Goal: Task Accomplishment & Management: Manage account settings

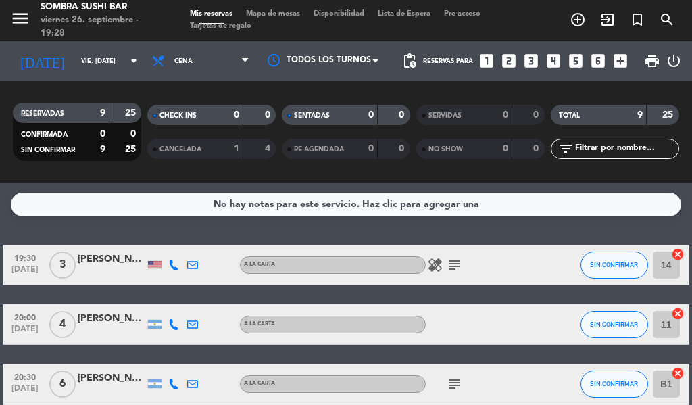
click at [514, 64] on icon "looks_two" at bounding box center [509, 61] width 18 height 18
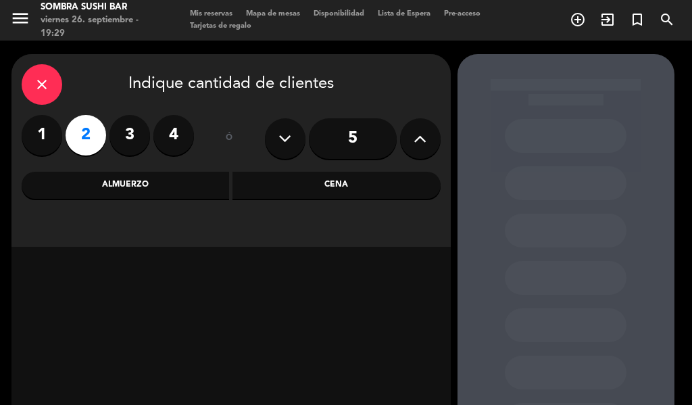
click at [323, 188] on div "Cena" at bounding box center [337, 185] width 208 height 27
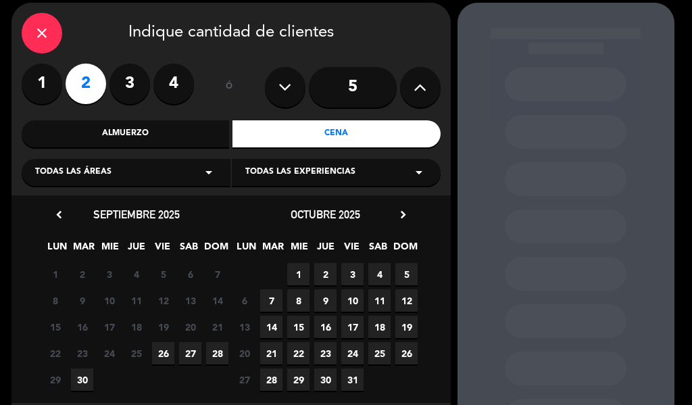
click at [162, 354] on span "26" at bounding box center [163, 353] width 22 height 22
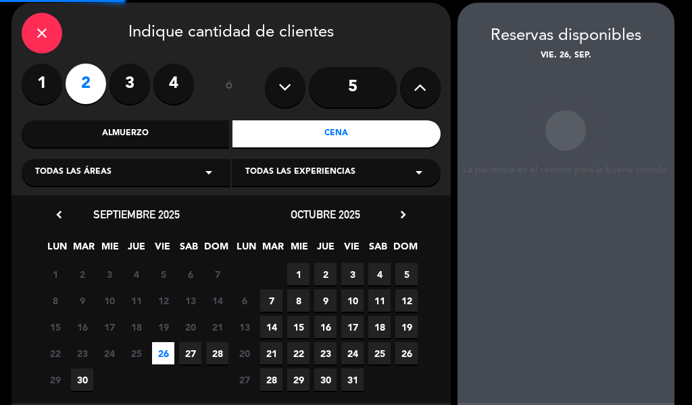
scroll to position [54, 0]
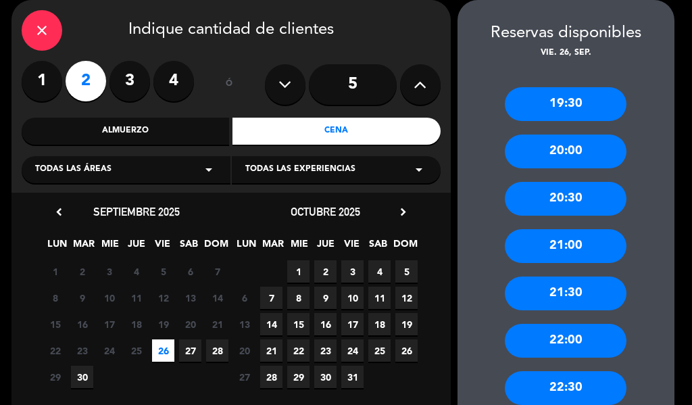
click at [551, 156] on div "20:00" at bounding box center [566, 152] width 122 height 34
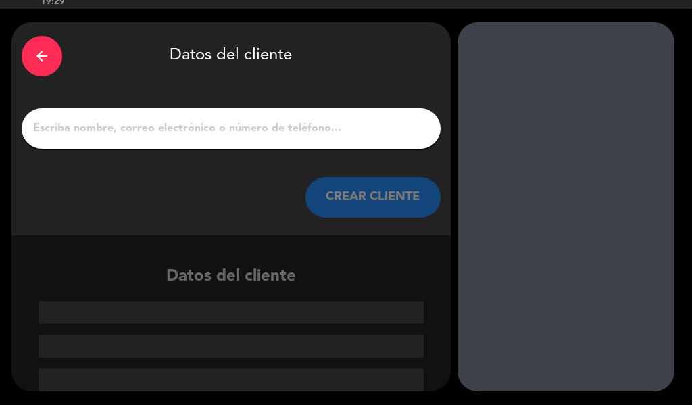
click at [274, 133] on input "1" at bounding box center [231, 128] width 399 height 19
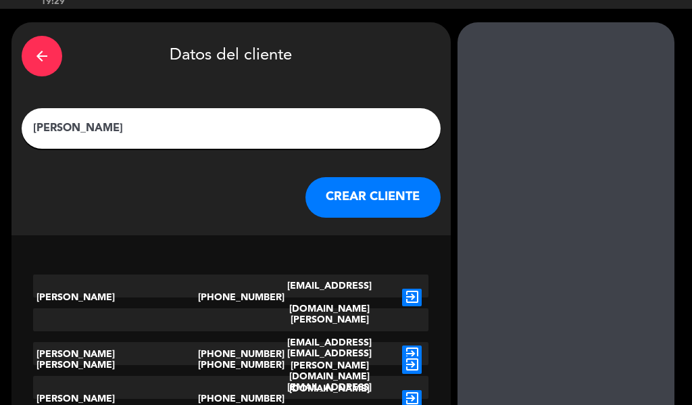
scroll to position [1, 0]
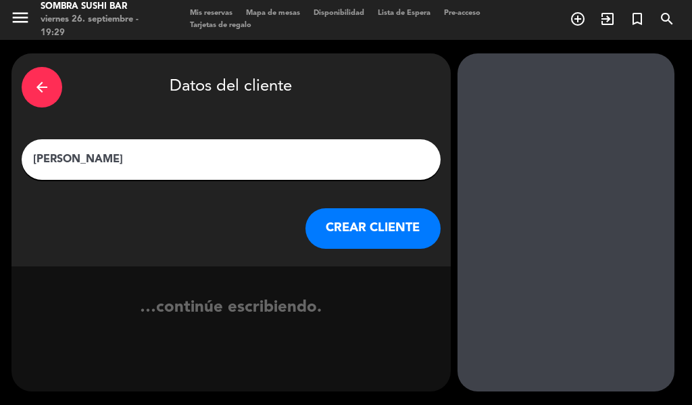
type input "[PERSON_NAME]"
click at [360, 228] on button "CREAR CLIENTE" at bounding box center [373, 228] width 135 height 41
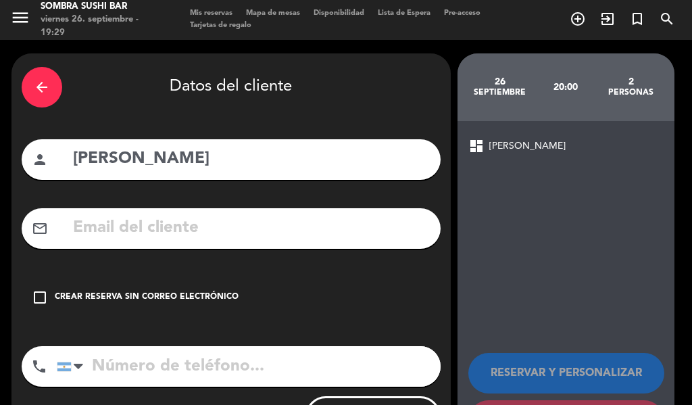
scroll to position [66, 0]
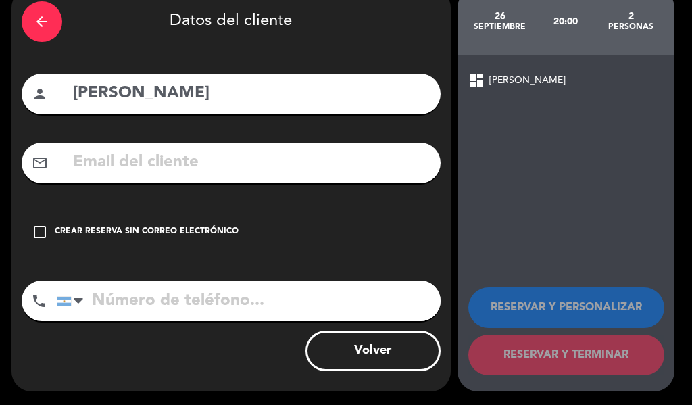
click at [214, 227] on div "Crear reserva sin correo electrónico" at bounding box center [147, 232] width 184 height 14
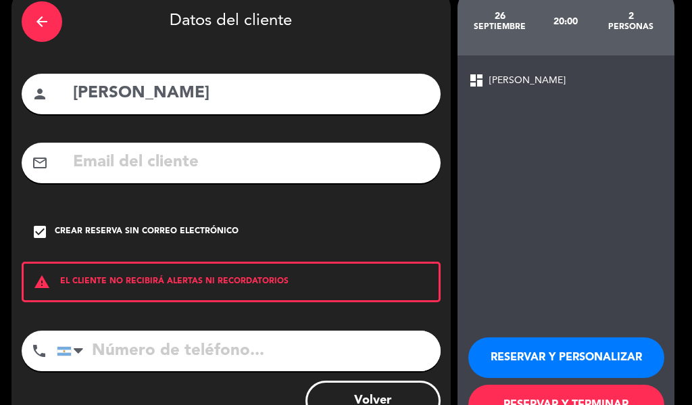
click at [502, 386] on button "RESERVAR Y TERMINAR" at bounding box center [567, 405] width 196 height 41
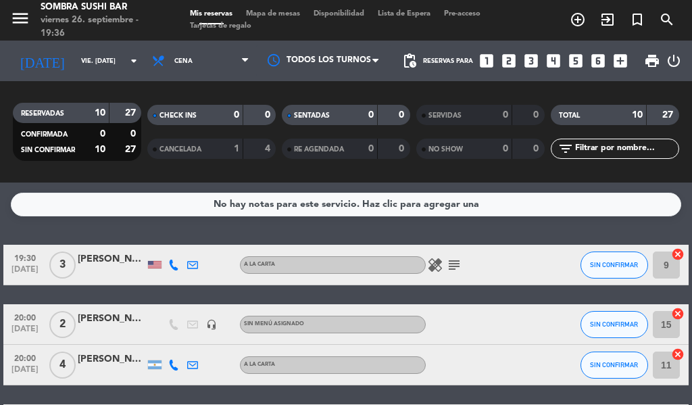
click at [452, 264] on icon "subject" at bounding box center [454, 265] width 16 height 16
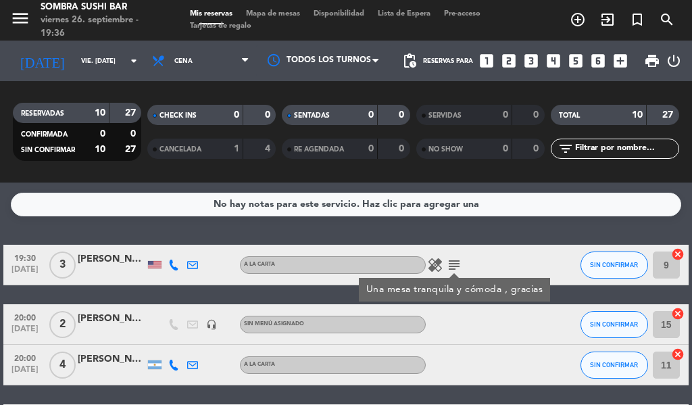
click at [429, 266] on icon "healing" at bounding box center [435, 265] width 16 height 16
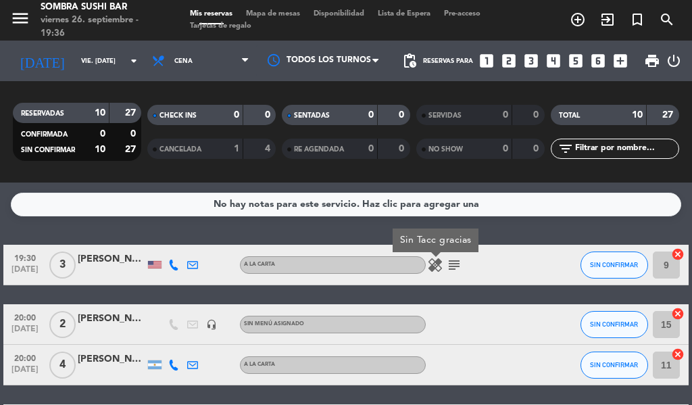
click at [446, 265] on icon "subject" at bounding box center [454, 265] width 16 height 16
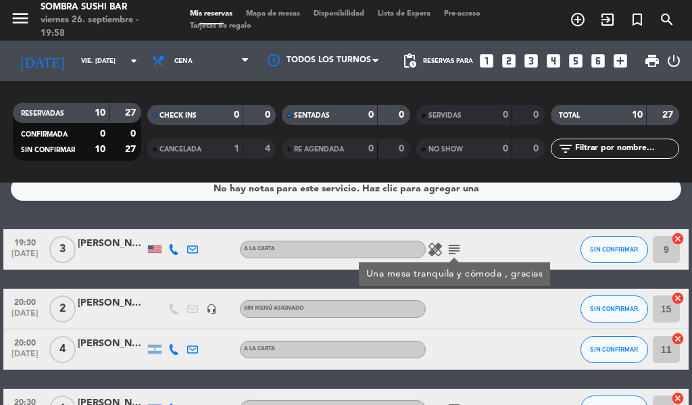
scroll to position [14, 0]
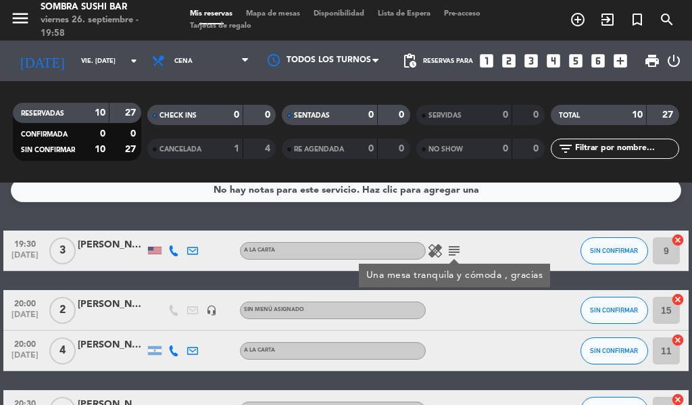
click at [517, 353] on div at bounding box center [483, 351] width 114 height 40
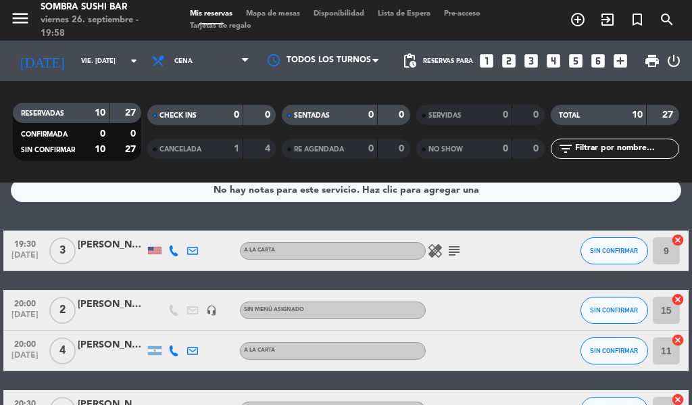
scroll to position [0, 0]
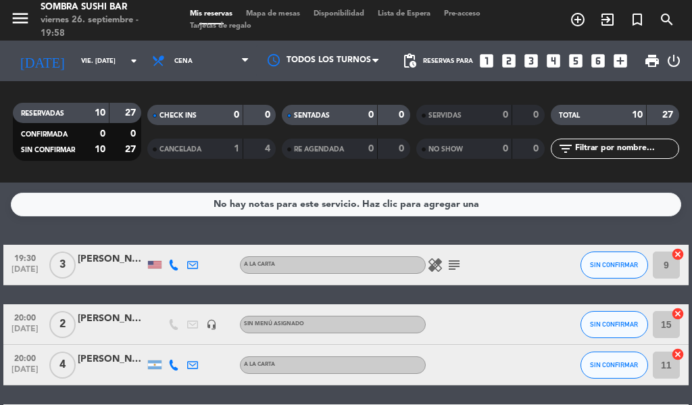
click at [108, 367] on div at bounding box center [112, 372] width 68 height 11
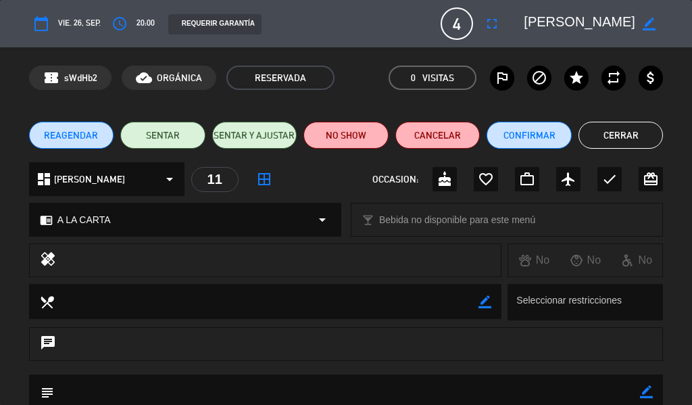
click at [636, 137] on button "Cerrar" at bounding box center [621, 135] width 85 height 27
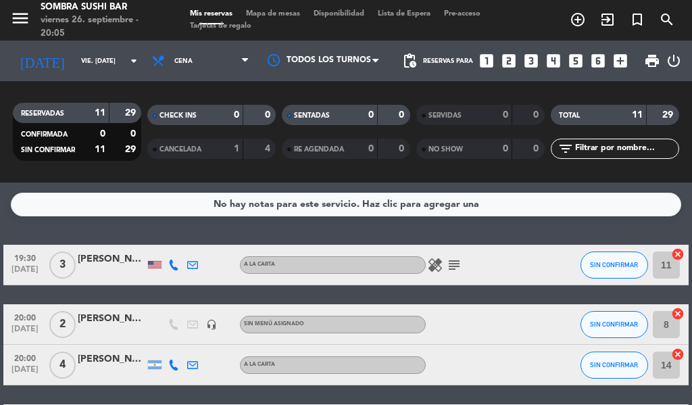
click at [105, 317] on div "[PERSON_NAME]" at bounding box center [112, 319] width 68 height 16
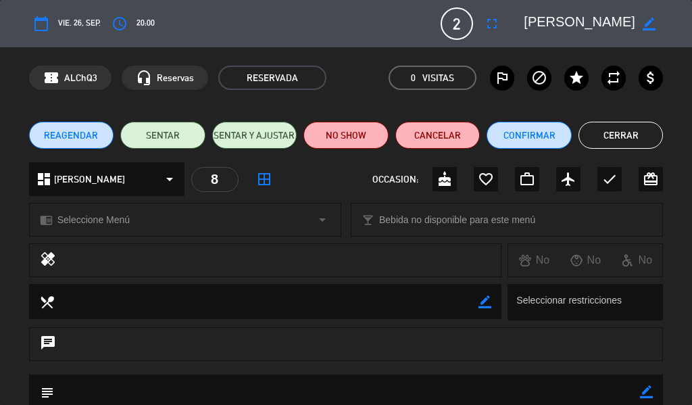
click at [179, 65] on div "confirmation_number ALChQ3 headset_mic Reservas RESERVADA 0 Visitas outlined_fl…" at bounding box center [346, 77] width 692 height 61
click at [171, 84] on span "Reservas" at bounding box center [175, 78] width 37 height 16
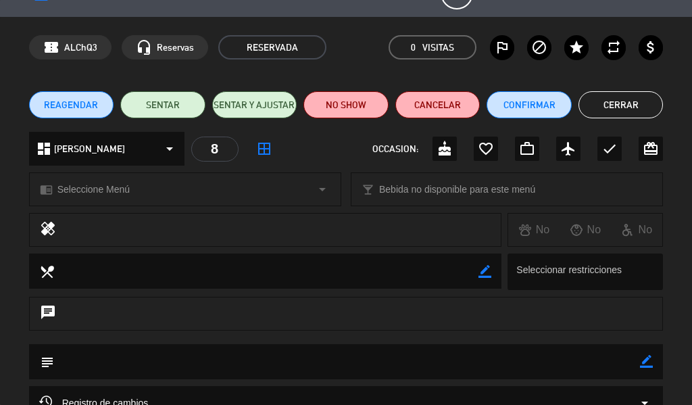
click at [651, 118] on button "Cerrar" at bounding box center [621, 104] width 85 height 27
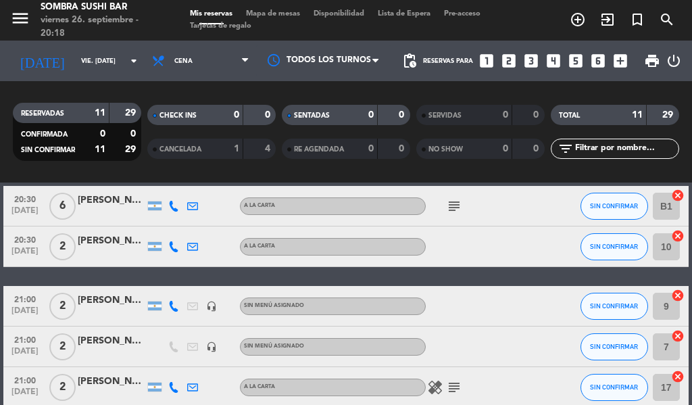
scroll to position [220, 0]
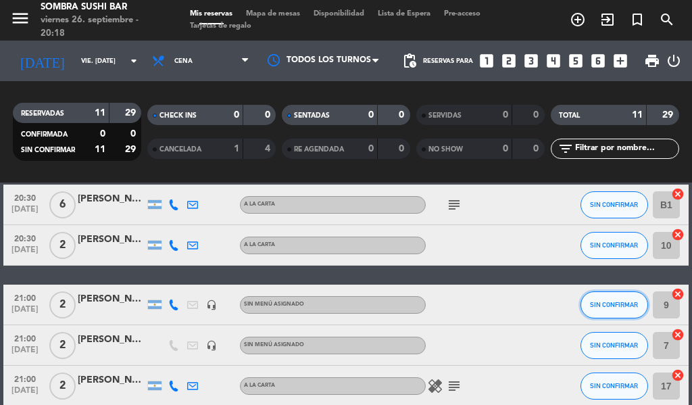
click at [605, 296] on button "SIN CONFIRMAR" at bounding box center [615, 304] width 68 height 27
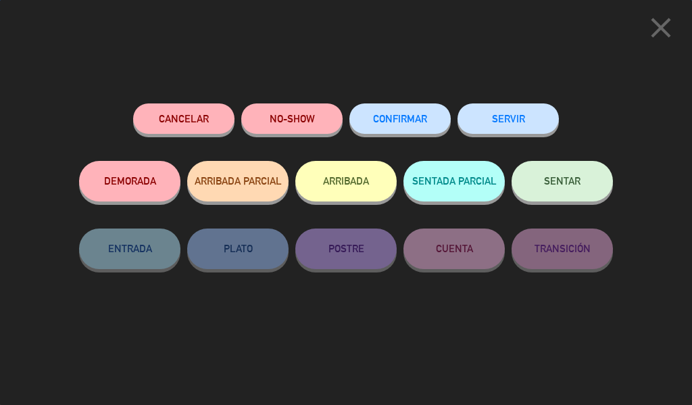
click at [584, 192] on button "SENTAR" at bounding box center [562, 181] width 101 height 41
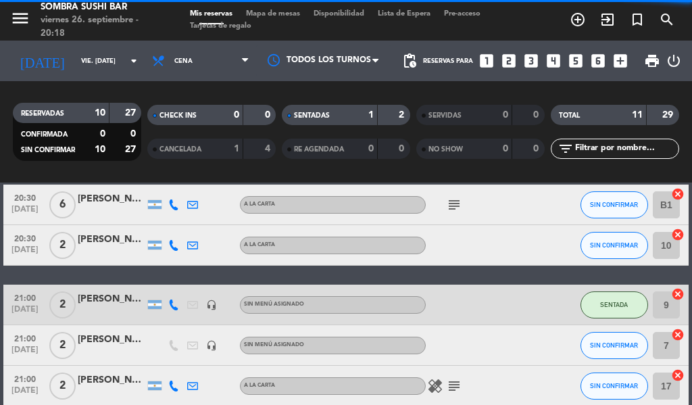
scroll to position [0, 0]
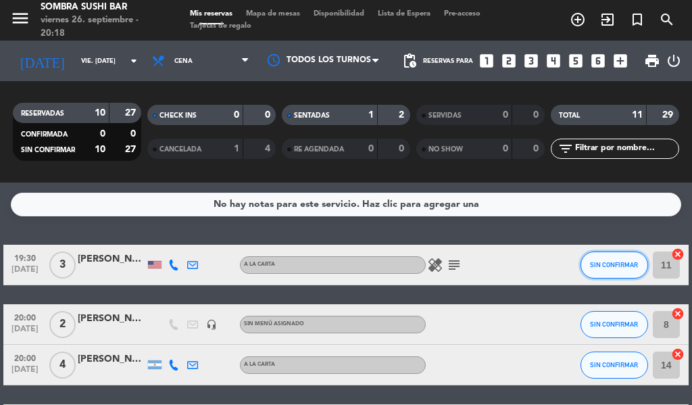
click at [620, 264] on span "SIN CONFIRMAR" at bounding box center [614, 264] width 48 height 7
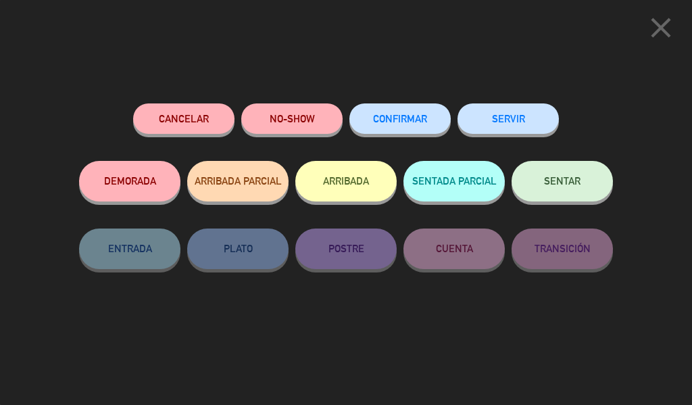
click at [568, 186] on span "SENTAR" at bounding box center [562, 180] width 37 height 11
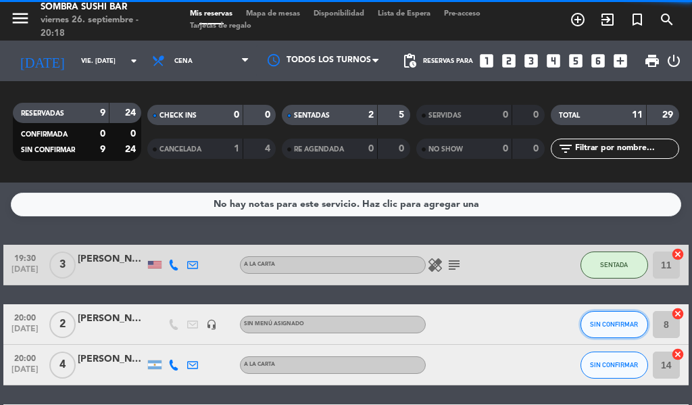
click at [619, 337] on button "SIN CONFIRMAR" at bounding box center [615, 324] width 68 height 27
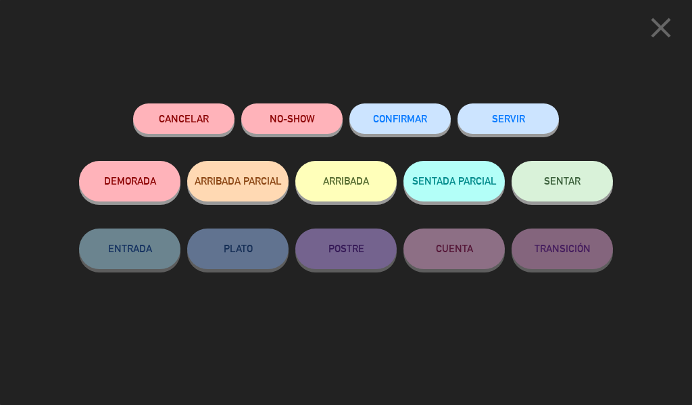
click at [567, 177] on span "SENTAR" at bounding box center [562, 180] width 37 height 11
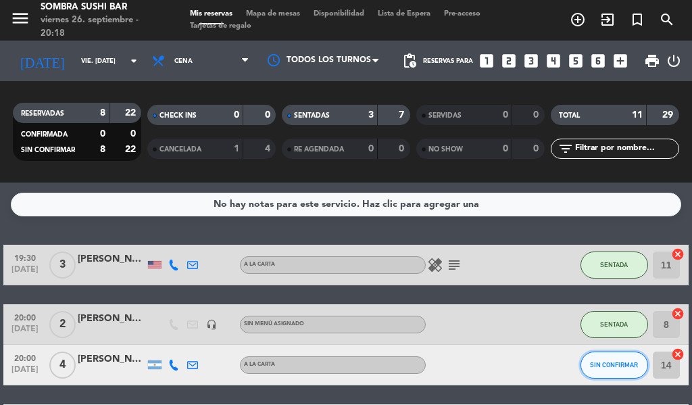
click at [617, 377] on button "SIN CONFIRMAR" at bounding box center [615, 365] width 68 height 27
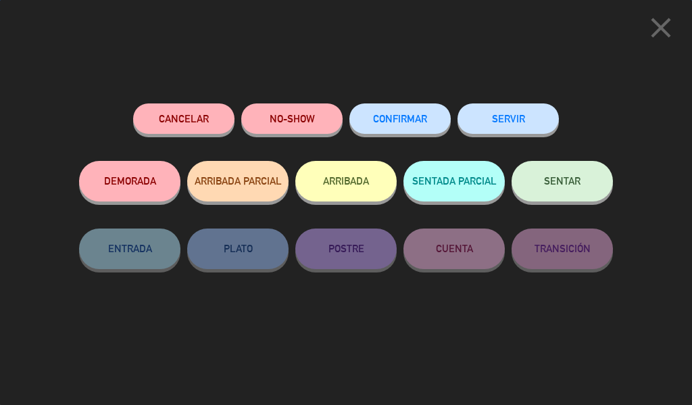
click at [564, 185] on span "SENTAR" at bounding box center [562, 180] width 37 height 11
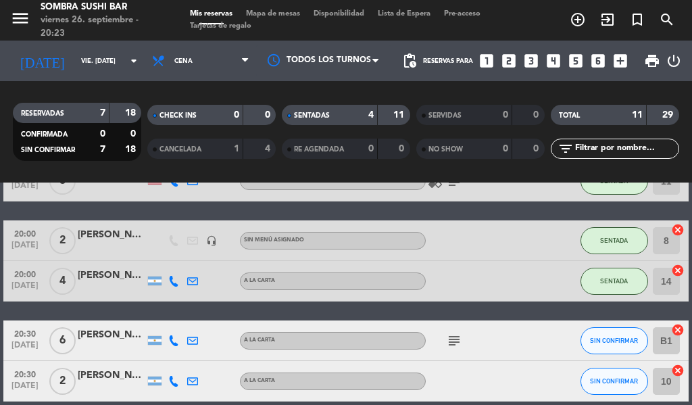
scroll to position [86, 0]
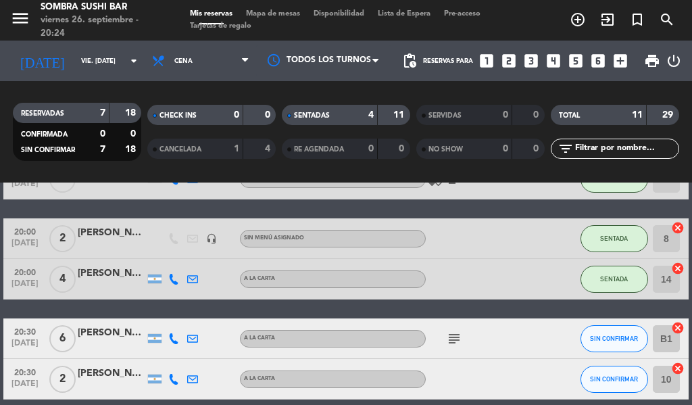
click at [106, 331] on div "[PERSON_NAME]" at bounding box center [112, 333] width 68 height 16
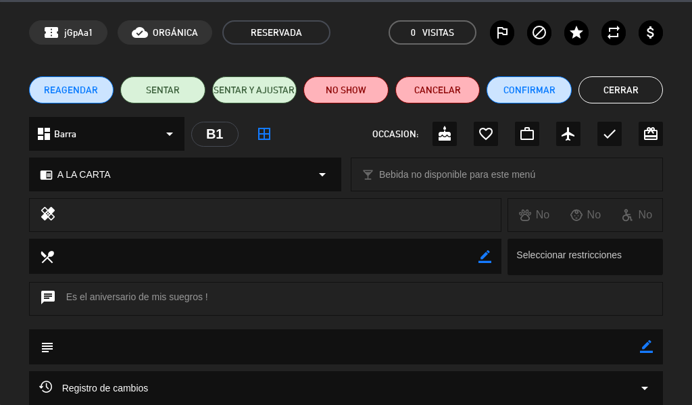
scroll to position [70, 0]
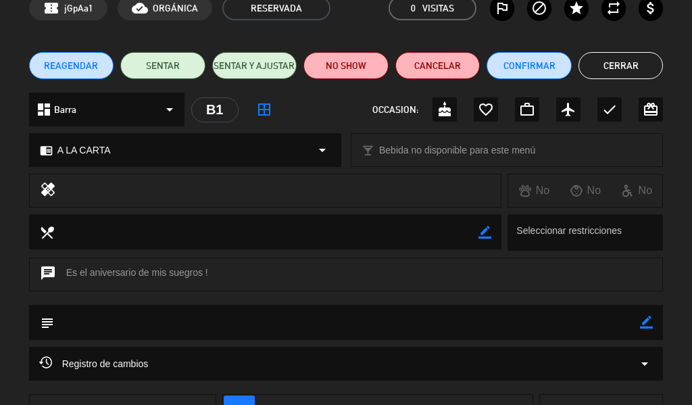
click at [148, 229] on textarea at bounding box center [266, 231] width 425 height 34
click at [57, 224] on textarea at bounding box center [266, 231] width 425 height 34
click at [189, 231] on textarea at bounding box center [266, 231] width 425 height 34
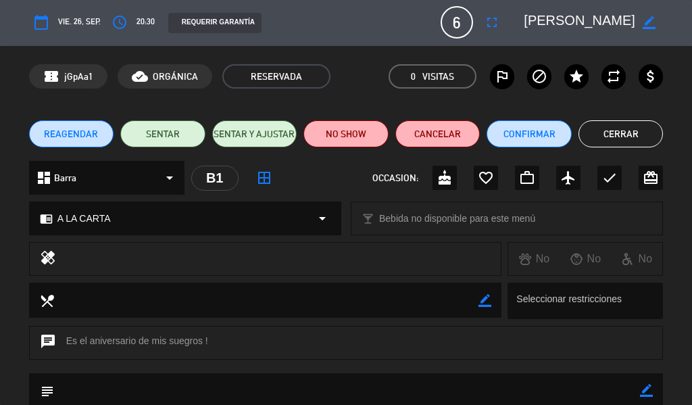
scroll to position [0, 0]
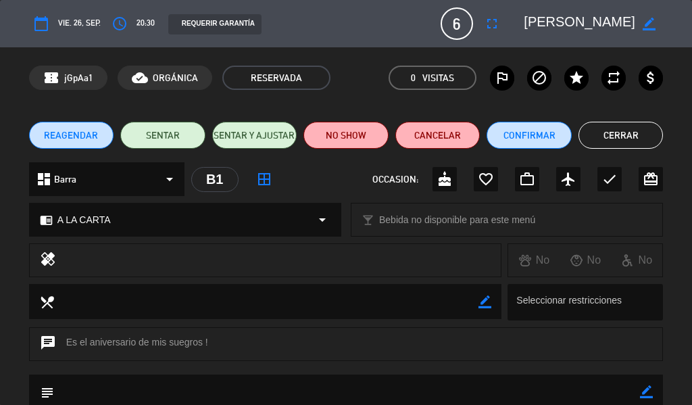
click at [0, 185] on div "dashboard Barra arrow_drop_down B1 border_all OCCASION: cake favorite_border wo…" at bounding box center [346, 185] width 692 height 47
click at [0, 224] on div "chrome_reader_mode A LA CARTA arrow_drop_down local_bar Bebida no disponible pa…" at bounding box center [346, 227] width 692 height 34
click at [58, 232] on div "chrome_reader_mode A LA CARTA arrow_drop_down" at bounding box center [185, 220] width 311 height 32
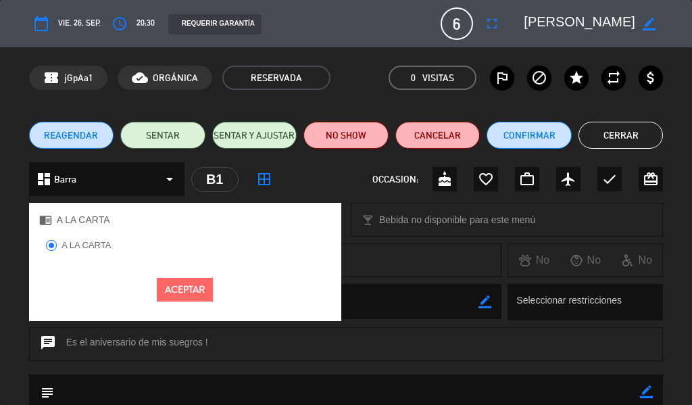
click at [394, 298] on textarea at bounding box center [266, 301] width 425 height 34
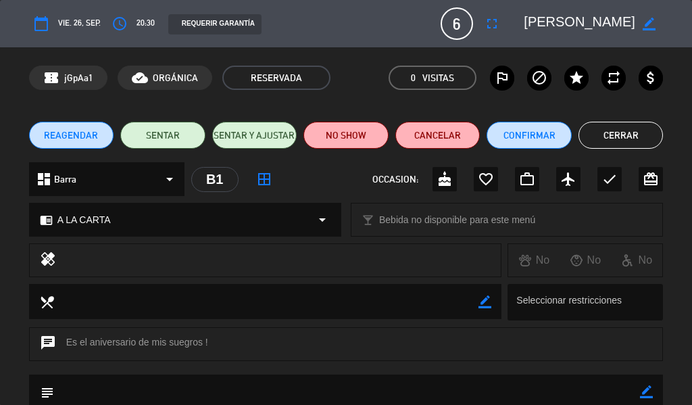
click at [70, 21] on span "vie. 26, sep." at bounding box center [79, 24] width 43 height 14
